Goal: Task Accomplishment & Management: Complete application form

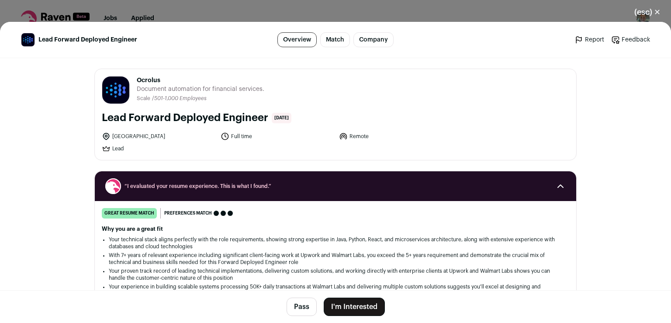
click at [334, 306] on button "I'm Interested" at bounding box center [354, 306] width 61 height 18
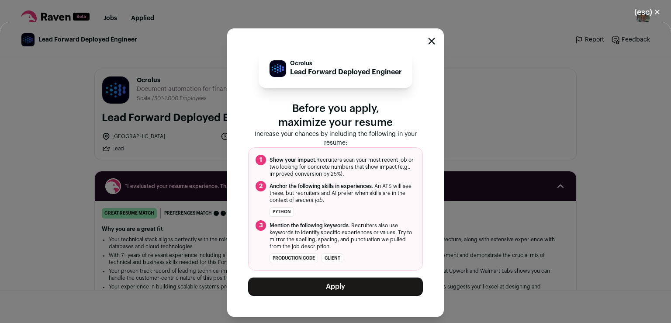
click at [336, 287] on button "Apply" at bounding box center [335, 286] width 175 height 18
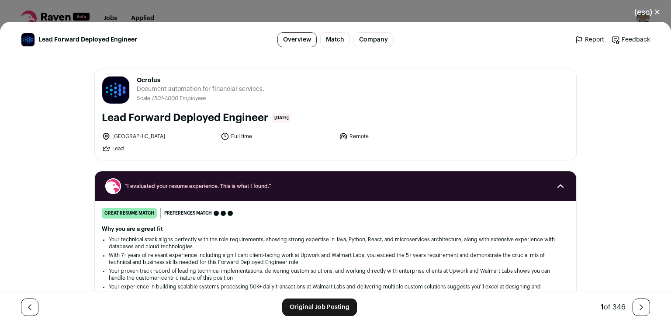
click at [656, 13] on button "(esc) ✕" at bounding box center [647, 12] width 47 height 19
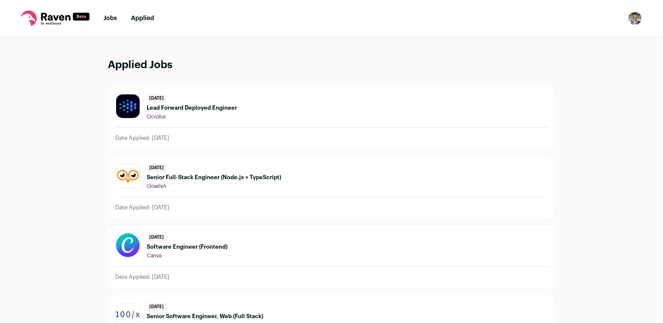
click at [151, 18] on link "Applied" at bounding box center [142, 18] width 23 height 6
click at [114, 18] on link "Jobs" at bounding box center [110, 18] width 14 height 6
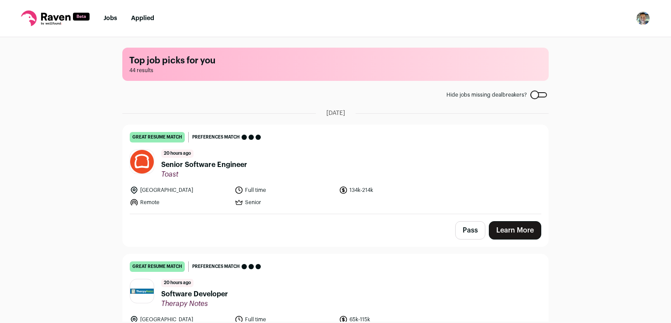
click at [145, 17] on link "Applied" at bounding box center [142, 18] width 23 height 6
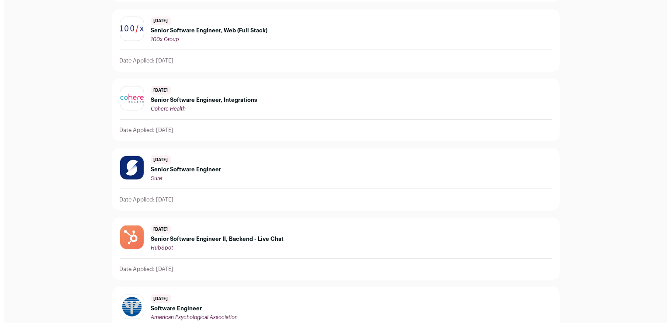
scroll to position [289, 0]
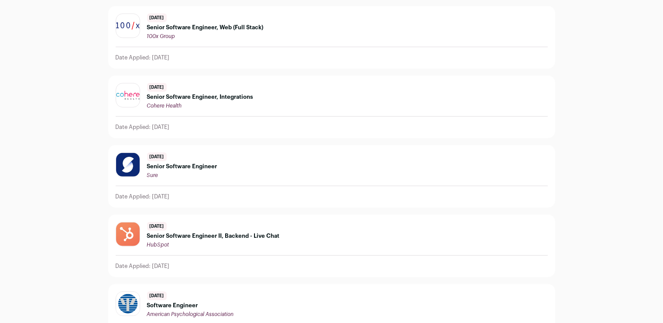
click at [213, 241] on div "HubSpot" at bounding box center [213, 244] width 133 height 7
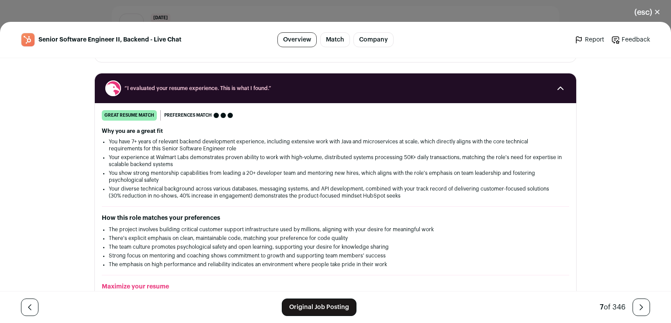
scroll to position [138, 0]
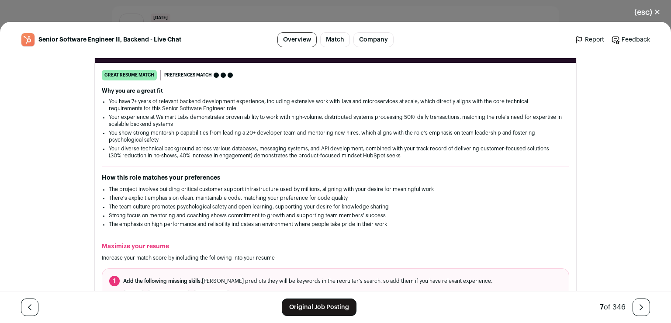
click at [303, 306] on link "Original Job Posting" at bounding box center [319, 306] width 75 height 17
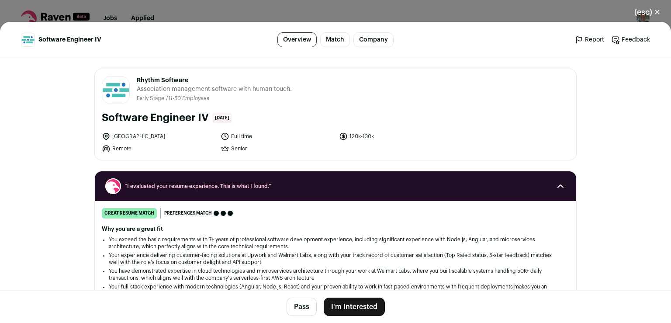
click at [347, 305] on button "I'm Interested" at bounding box center [354, 306] width 61 height 18
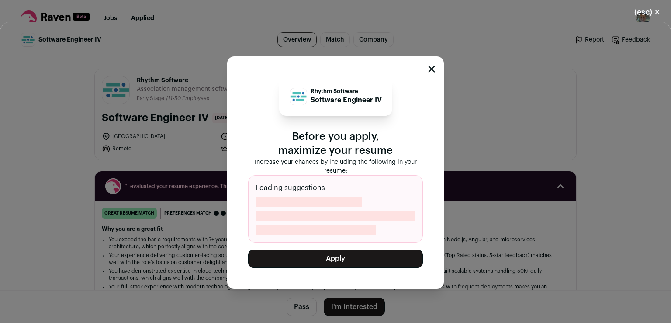
click at [347, 258] on button "Apply" at bounding box center [335, 258] width 175 height 18
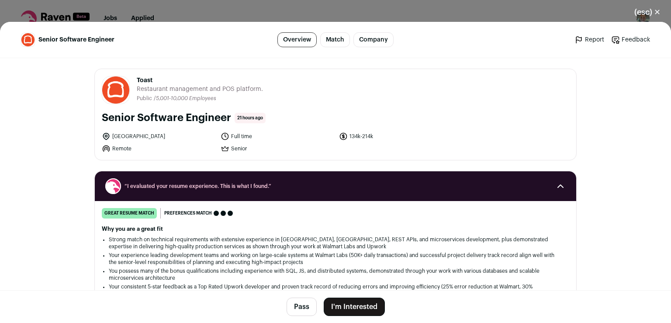
click at [338, 305] on button "I'm Interested" at bounding box center [354, 306] width 61 height 18
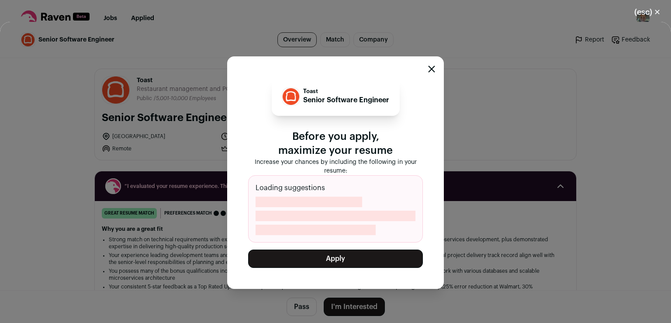
click at [336, 261] on button "Apply" at bounding box center [335, 258] width 175 height 18
